Goal: Task Accomplishment & Management: Complete application form

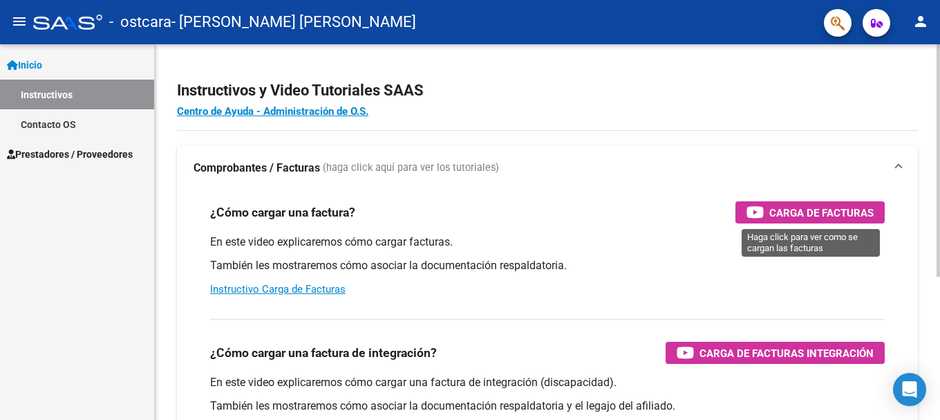
click at [787, 209] on span "Carga de Facturas" at bounding box center [821, 212] width 104 height 17
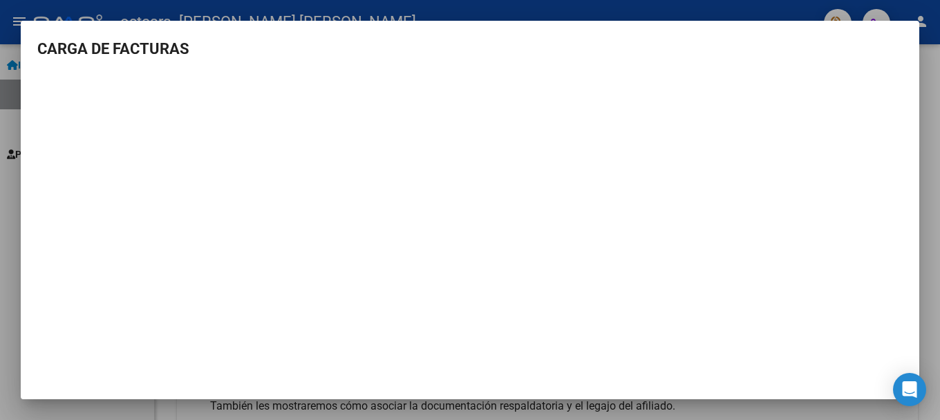
scroll to position [1, 0]
click at [1, 100] on div at bounding box center [470, 210] width 940 height 420
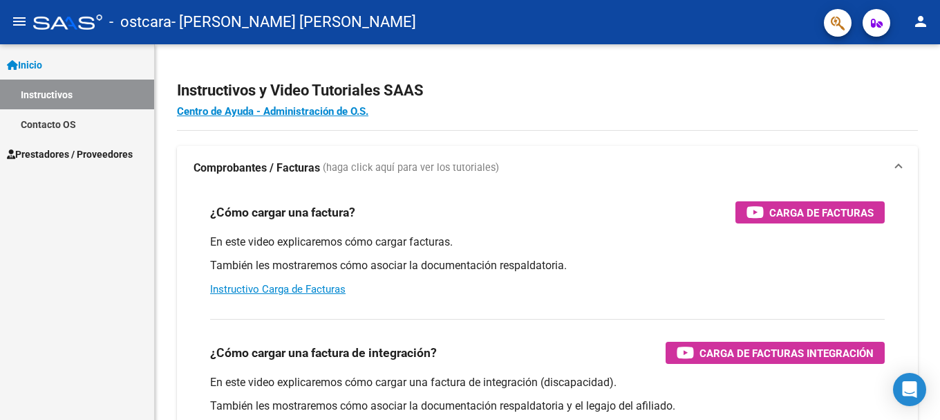
click at [44, 93] on link "Instructivos" at bounding box center [77, 94] width 154 height 30
click at [42, 65] on span "Inicio" at bounding box center [24, 64] width 35 height 15
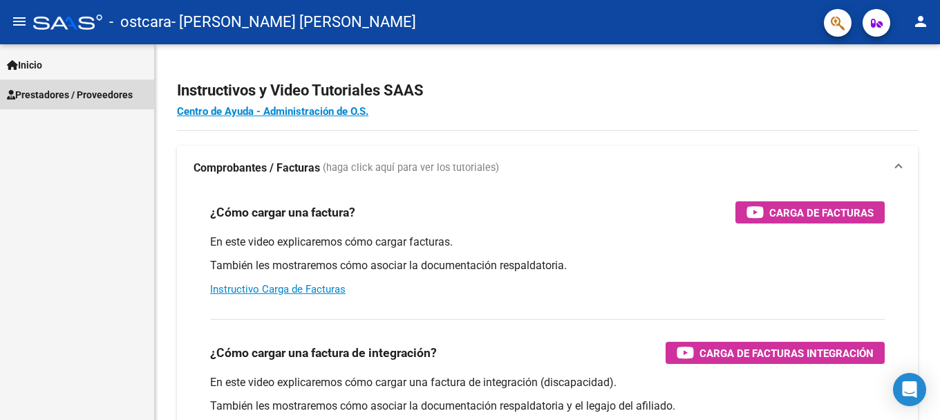
click at [48, 95] on span "Prestadores / Proveedores" at bounding box center [70, 94] width 126 height 15
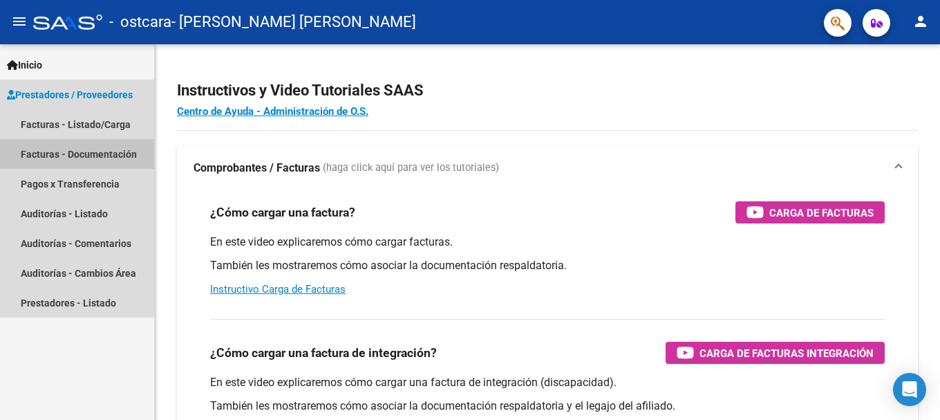
click at [48, 155] on link "Facturas - Documentación" at bounding box center [77, 154] width 154 height 30
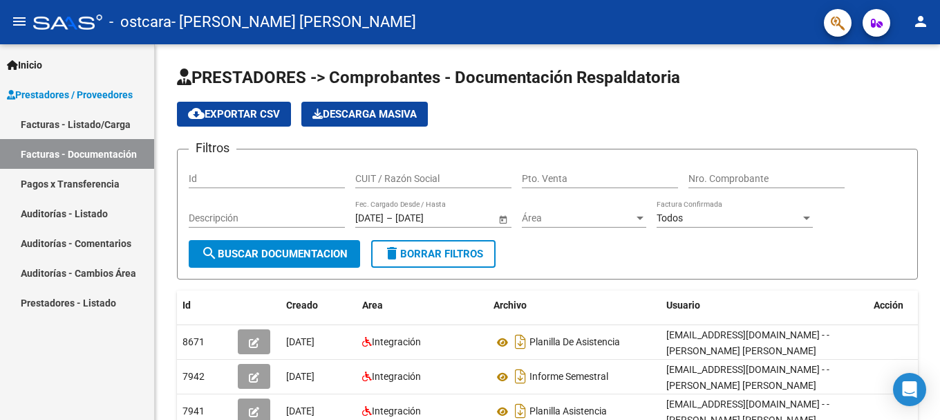
click at [42, 122] on link "Facturas - Listado/Carga" at bounding box center [77, 124] width 154 height 30
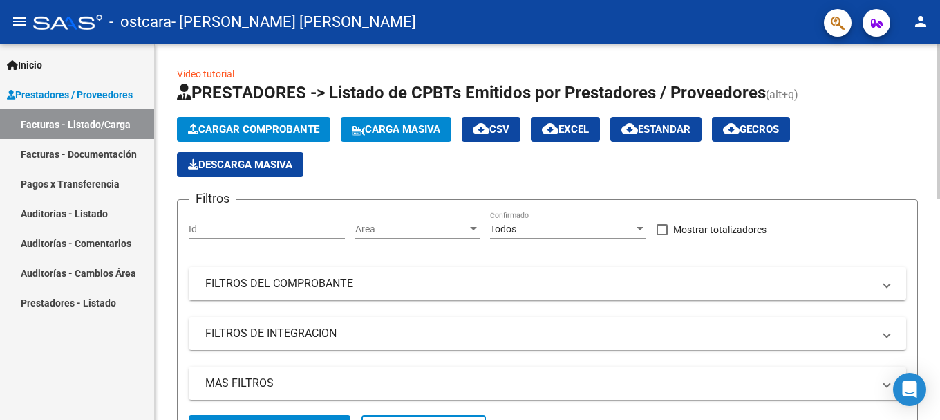
click at [243, 129] on span "Cargar Comprobante" at bounding box center [253, 129] width 131 height 12
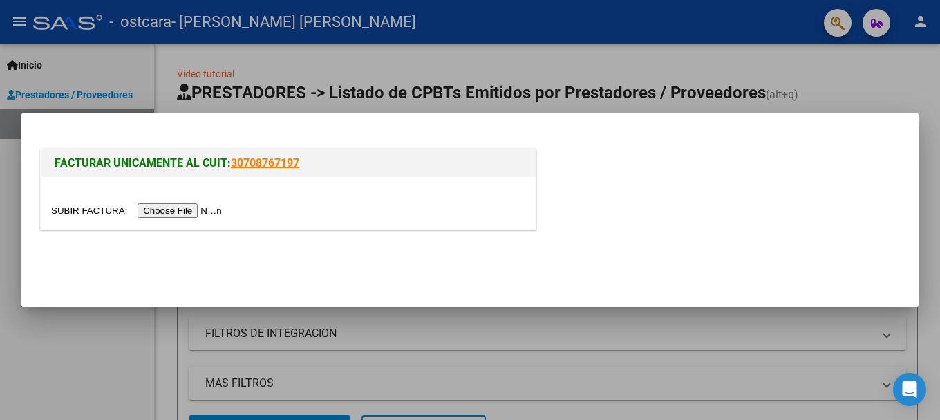
click at [216, 207] on input "file" at bounding box center [138, 210] width 175 height 15
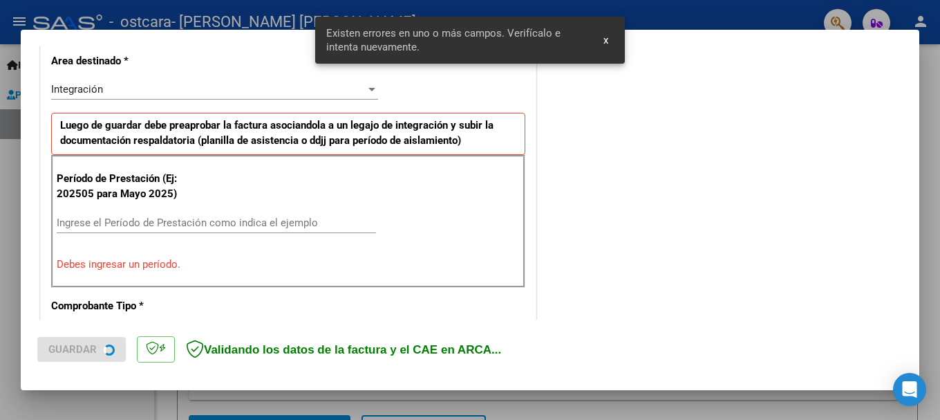
scroll to position [345, 0]
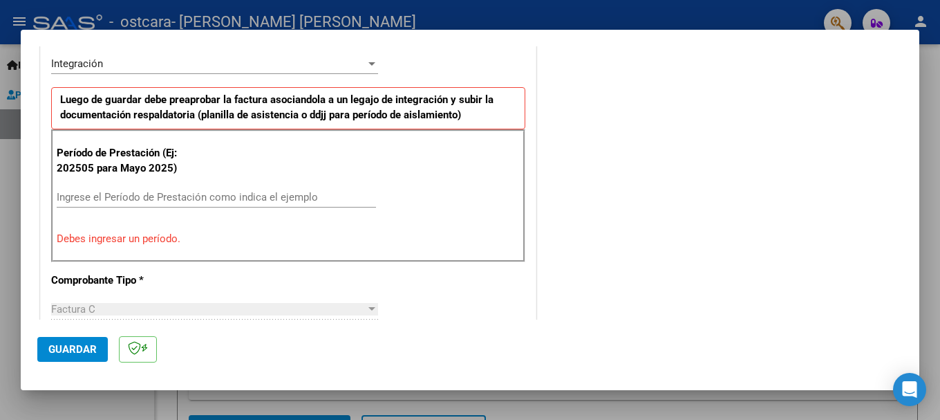
click at [205, 198] on input "Ingrese el Período de Prestación como indica el ejemplo" at bounding box center [216, 197] width 319 height 12
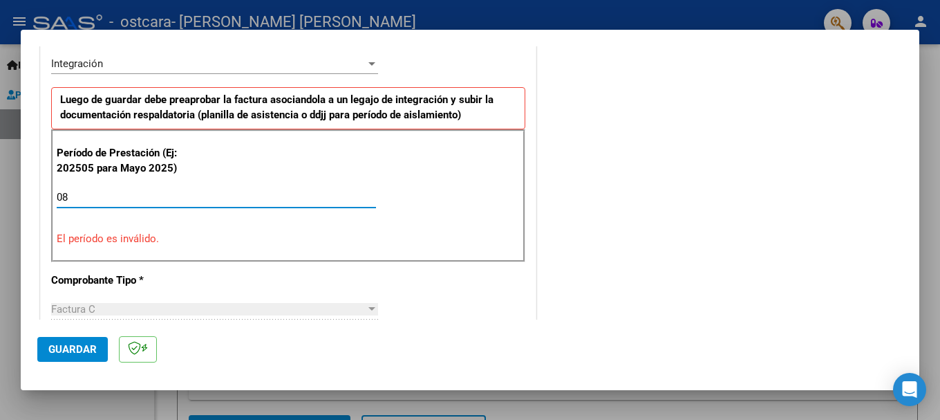
type input "0"
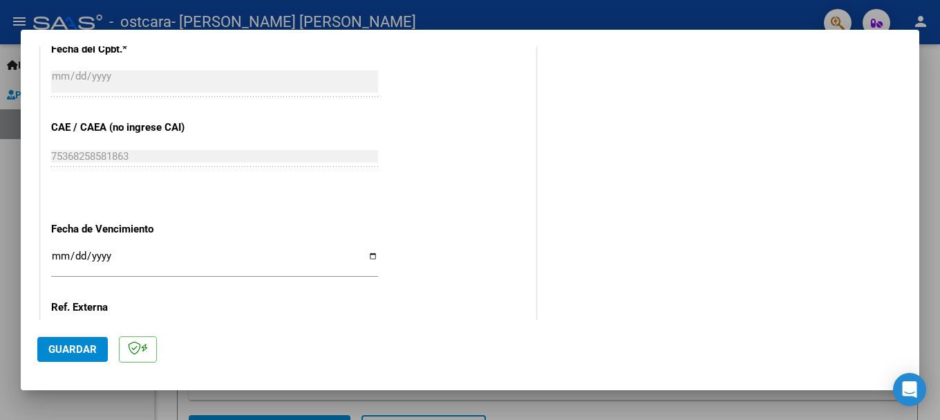
scroll to position [898, 0]
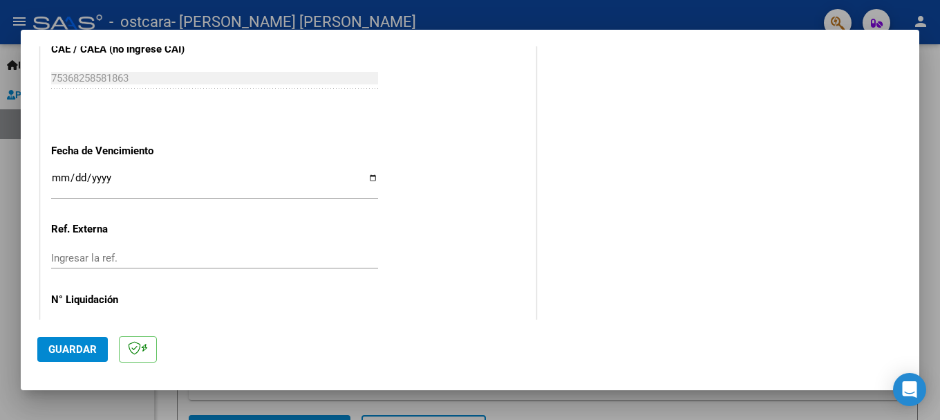
type input "202508"
click at [368, 181] on input "Ingresar la fecha" at bounding box center [214, 183] width 327 height 22
type input "[DATE]"
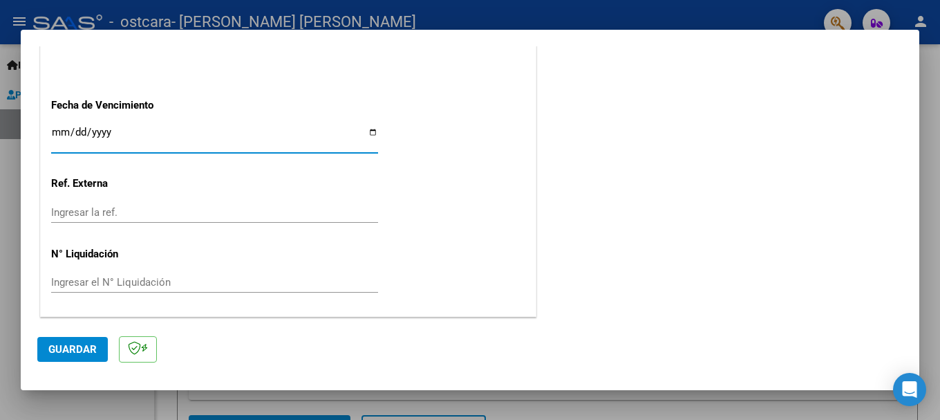
click at [91, 345] on span "Guardar" at bounding box center [72, 349] width 48 height 12
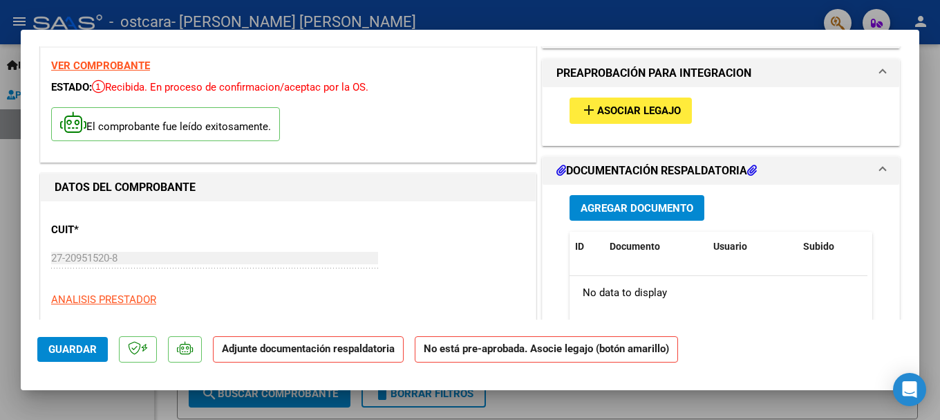
scroll to position [69, 0]
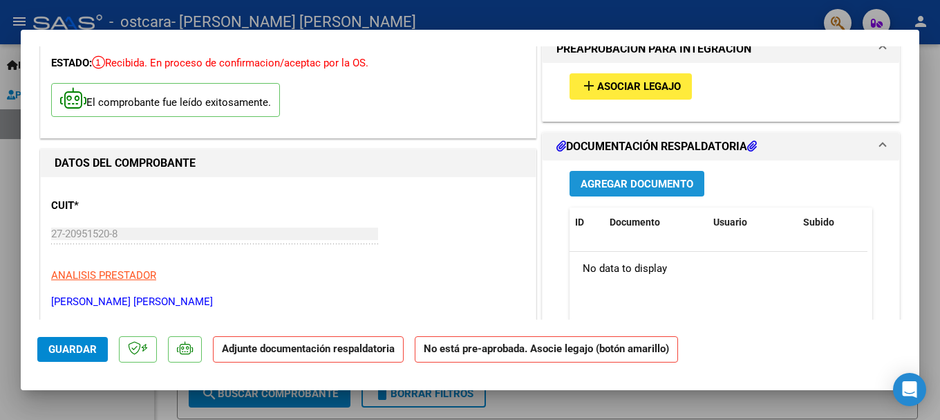
click at [588, 193] on button "Agregar Documento" at bounding box center [637, 184] width 135 height 26
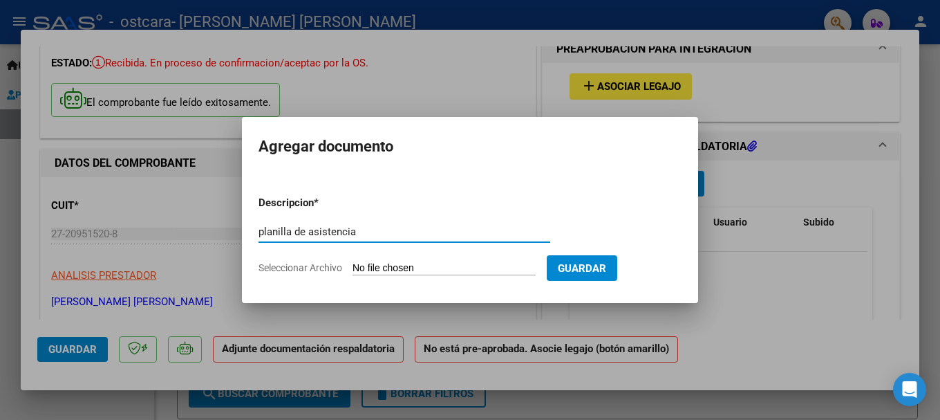
type input "planilla de asistencia"
click at [349, 263] on app-file-uploader "Seleccionar Archivo" at bounding box center [403, 267] width 288 height 12
click at [335, 268] on span "Seleccionar Archivo" at bounding box center [301, 267] width 84 height 11
click at [353, 268] on input "Seleccionar Archivo" at bounding box center [444, 268] width 183 height 13
type input "C:\fakepath\[PERSON_NAME] asistencia agosto.pdf"
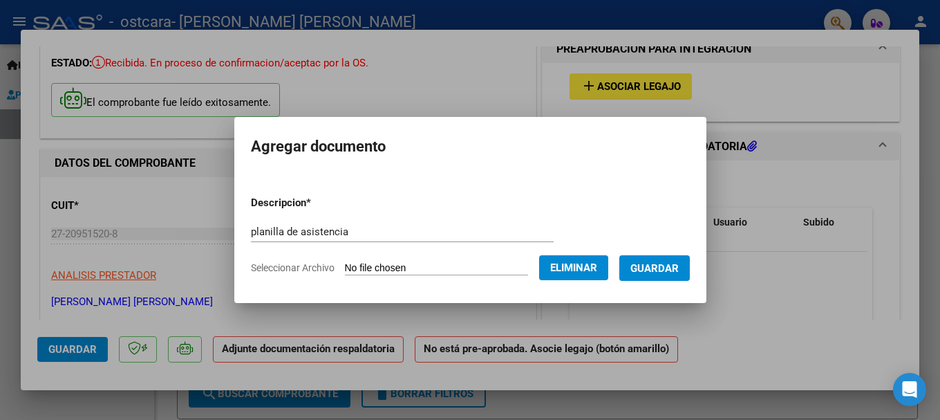
click at [679, 270] on span "Guardar" at bounding box center [654, 268] width 48 height 12
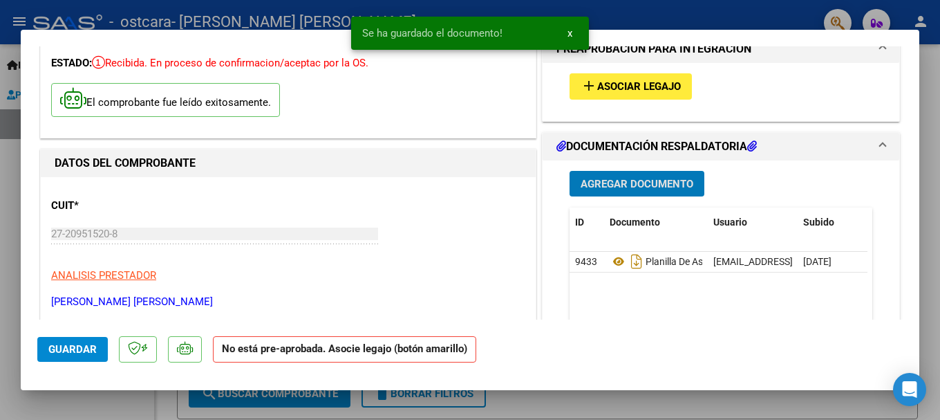
click at [619, 84] on span "Asociar Legajo" at bounding box center [639, 87] width 84 height 12
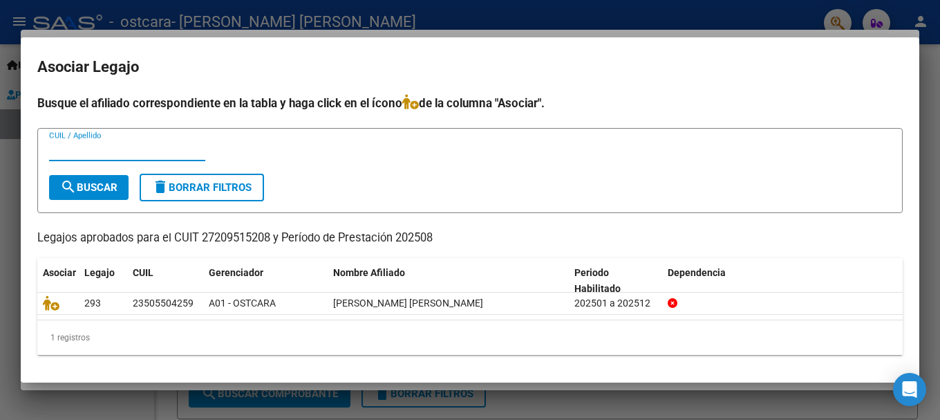
click at [543, 408] on div at bounding box center [470, 210] width 940 height 420
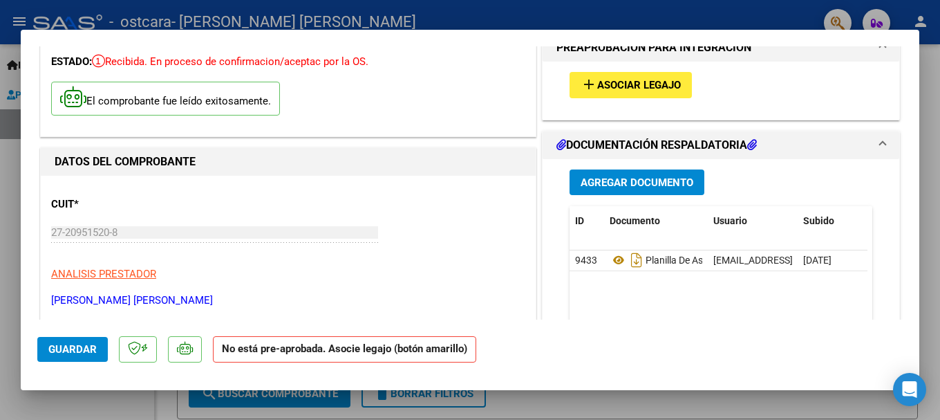
scroll to position [0, 0]
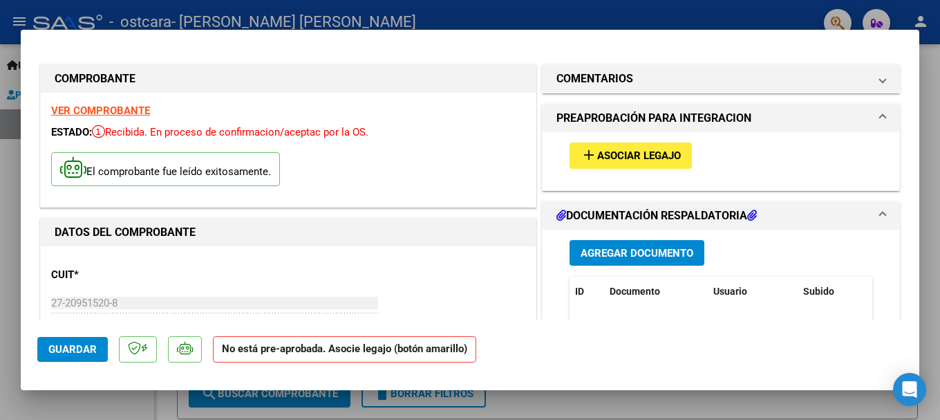
click at [609, 160] on span "Asociar Legajo" at bounding box center [639, 156] width 84 height 12
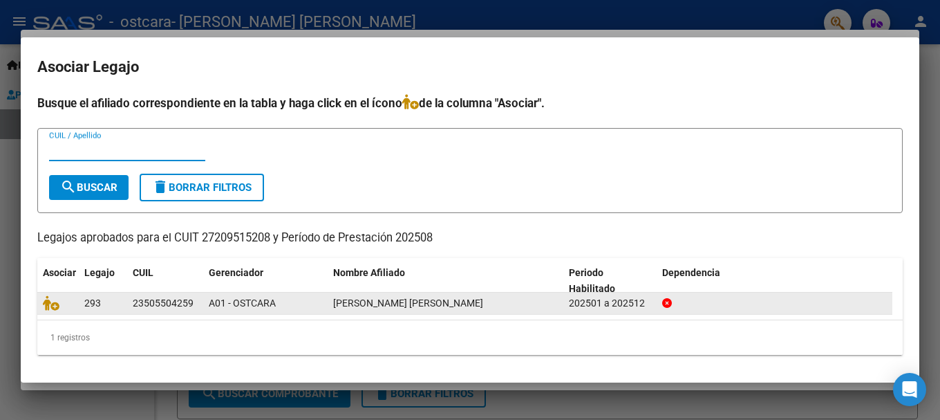
click at [41, 306] on datatable-body-cell at bounding box center [57, 302] width 41 height 21
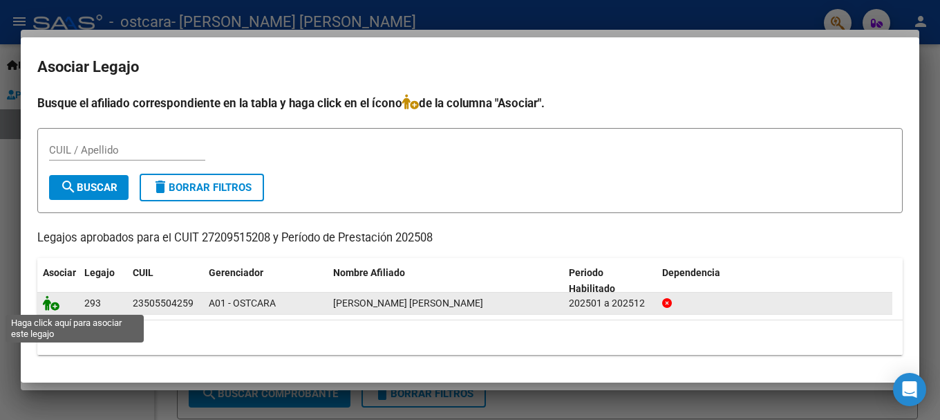
click at [47, 304] on icon at bounding box center [51, 302] width 17 height 15
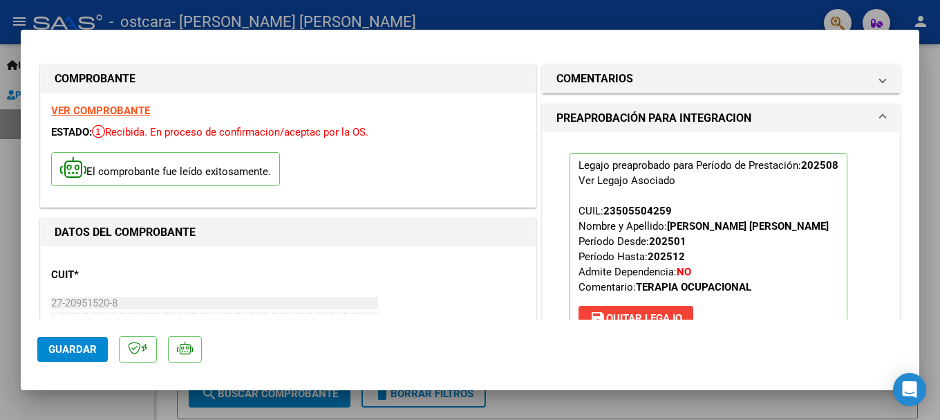
click at [920, 26] on div at bounding box center [470, 210] width 940 height 420
type input "$ 0,00"
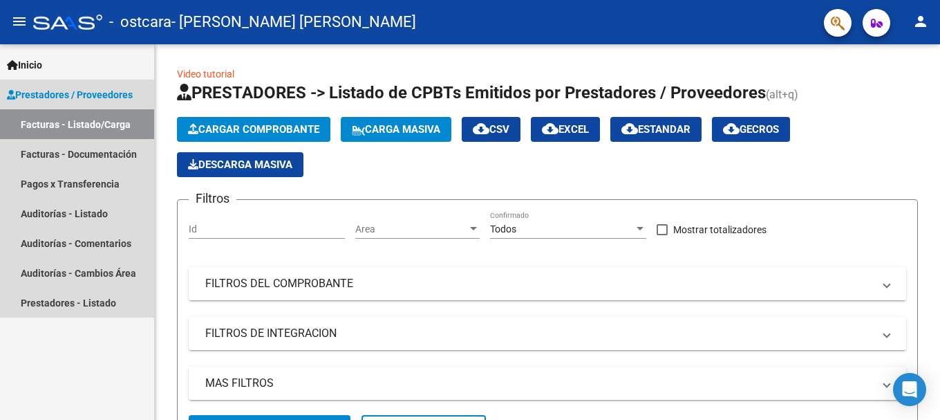
click at [77, 124] on link "Facturas - Listado/Carga" at bounding box center [77, 124] width 154 height 30
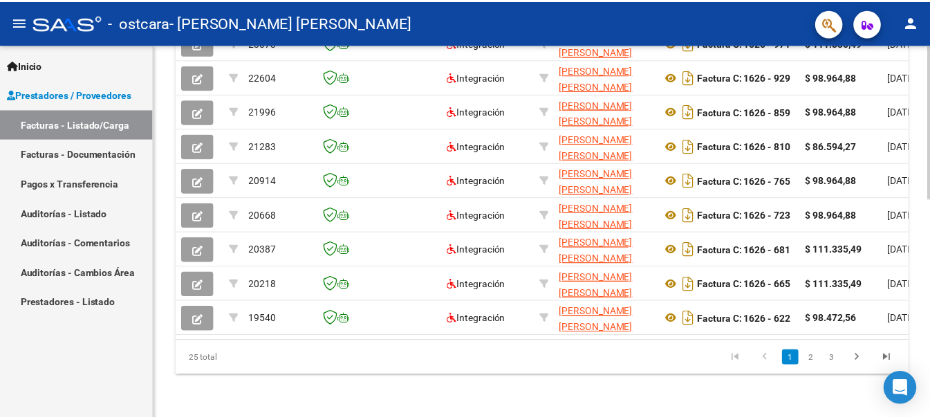
scroll to position [536, 0]
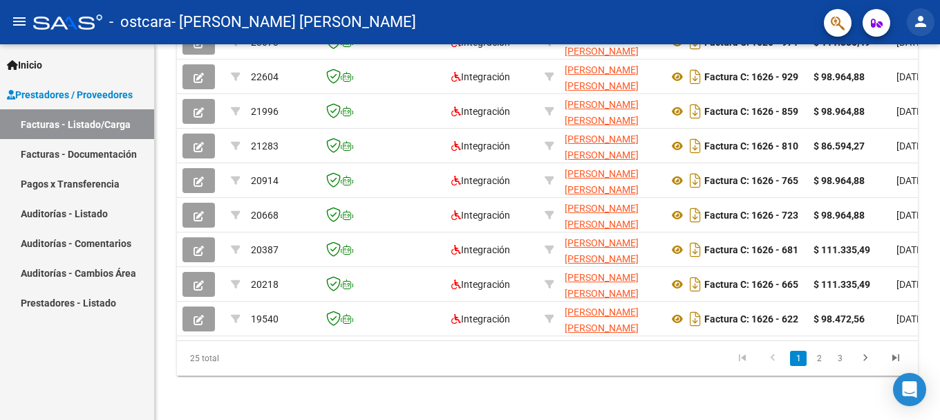
click at [926, 18] on mat-icon "person" at bounding box center [921, 21] width 17 height 17
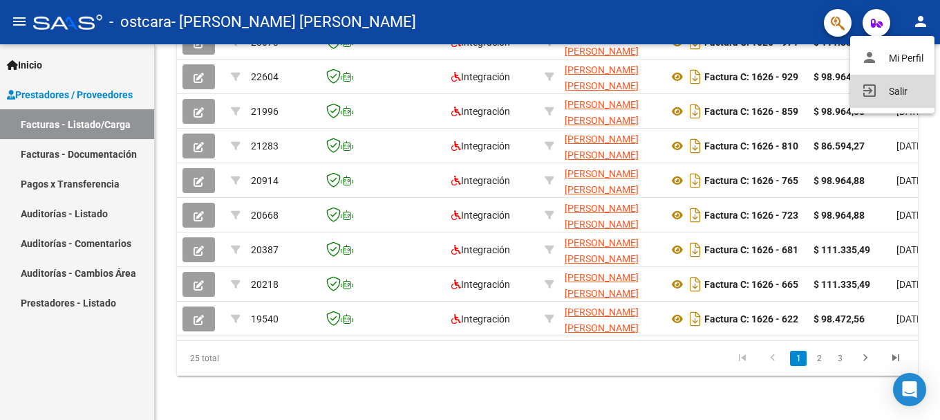
click at [901, 93] on button "exit_to_app Salir" at bounding box center [892, 91] width 84 height 33
